Goal: Information Seeking & Learning: Understand process/instructions

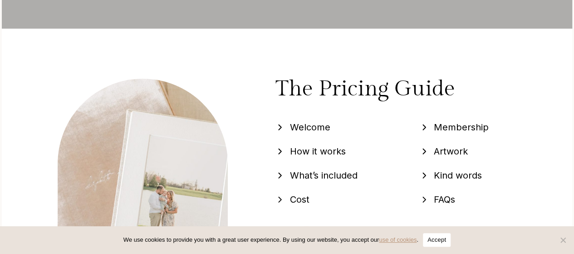
scroll to position [320, 0]
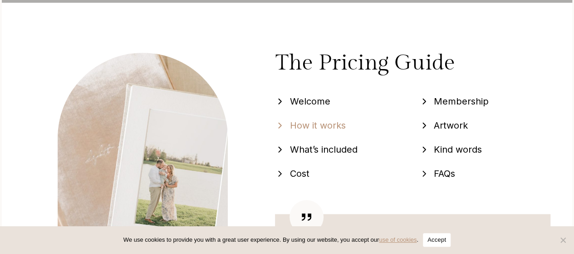
click at [308, 124] on span "How it works" at bounding box center [317, 125] width 56 height 14
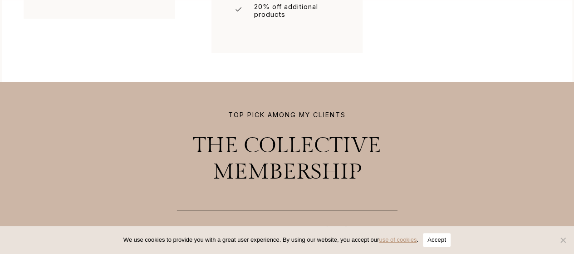
scroll to position [2444, 0]
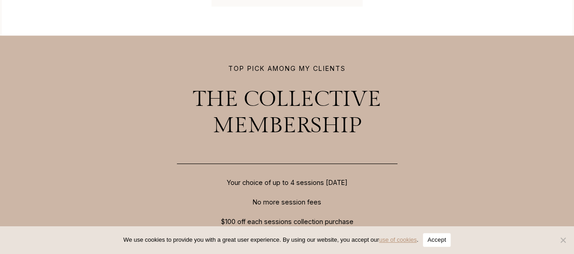
click at [245, 98] on h2 "the collective membership" at bounding box center [287, 112] width 276 height 52
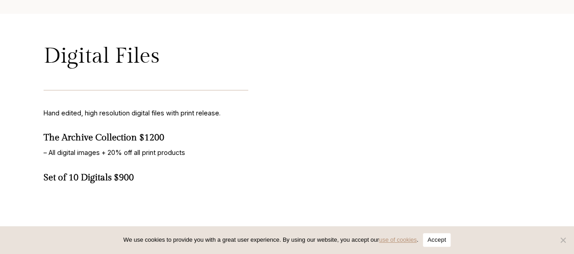
scroll to position [4319, 0]
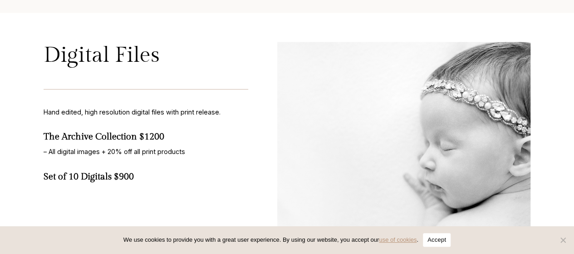
click at [443, 236] on button "Accept" at bounding box center [437, 240] width 28 height 14
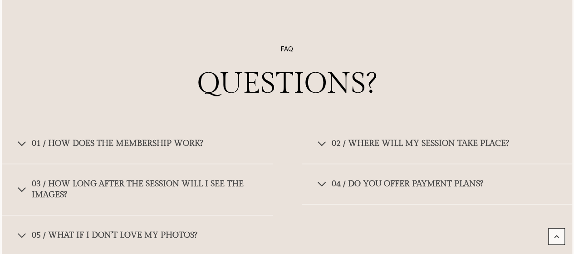
scroll to position [5514, 0]
click at [22, 137] on span "button" at bounding box center [21, 142] width 11 height 11
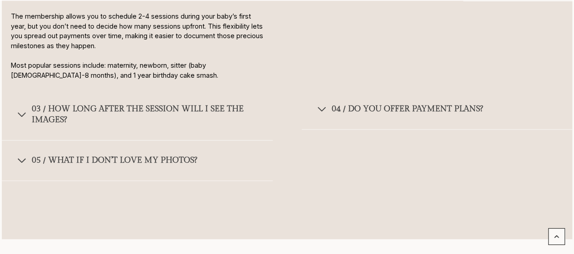
scroll to position [5718, 0]
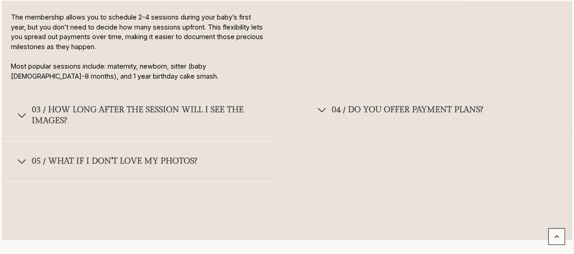
click at [324, 104] on span "button" at bounding box center [321, 109] width 11 height 11
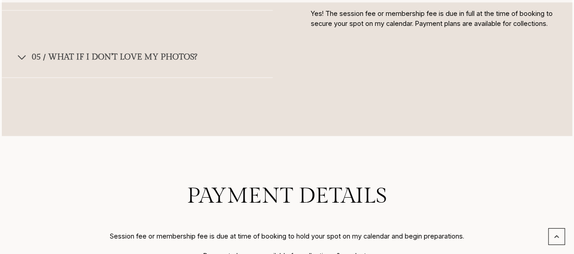
scroll to position [5604, 0]
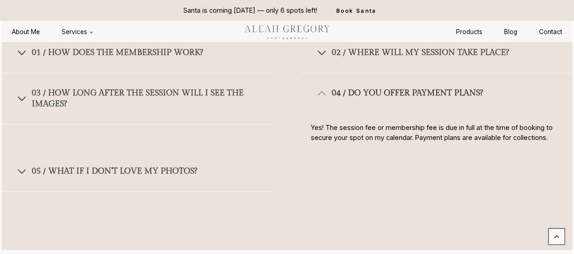
click at [321, 88] on span "button" at bounding box center [321, 93] width 11 height 11
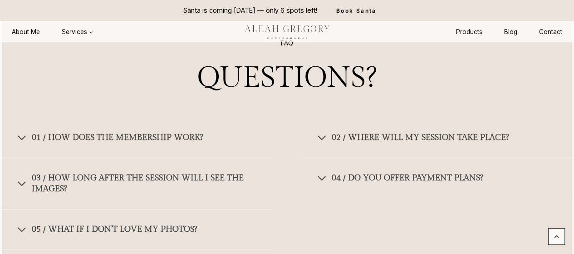
scroll to position [5510, 0]
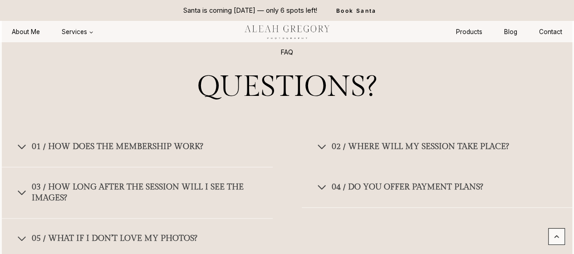
click at [321, 141] on span "button" at bounding box center [321, 146] width 11 height 11
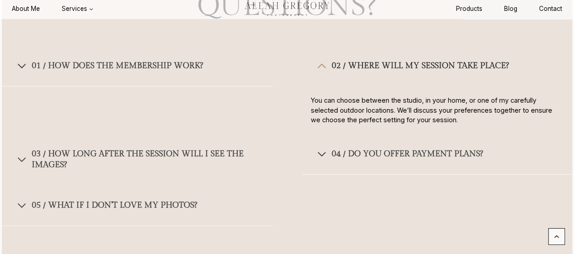
scroll to position [5572, 0]
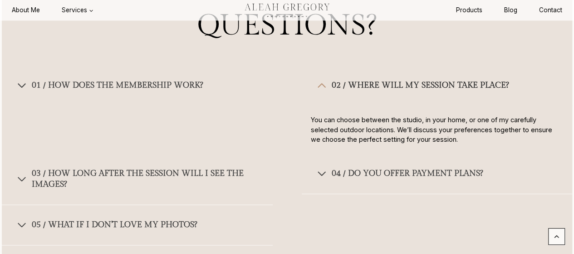
click at [12, 76] on button "01 / How does the membership Work?" at bounding box center [137, 85] width 271 height 40
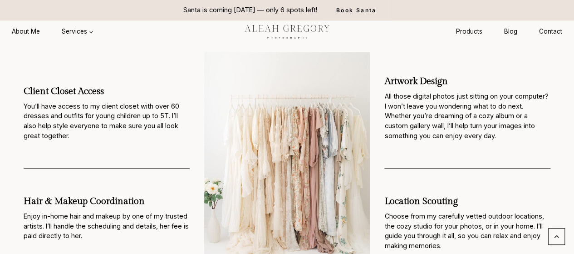
scroll to position [1509, 0]
